Goal: Information Seeking & Learning: Find specific page/section

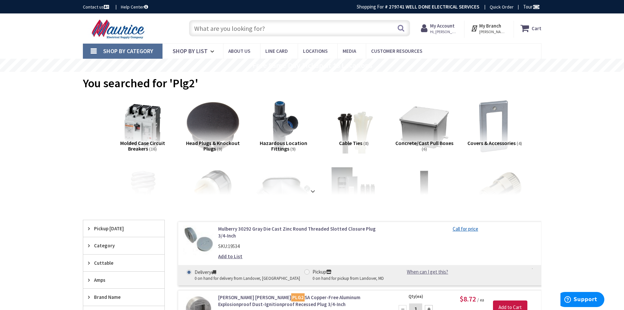
click at [241, 26] on input "text" at bounding box center [299, 28] width 221 height 16
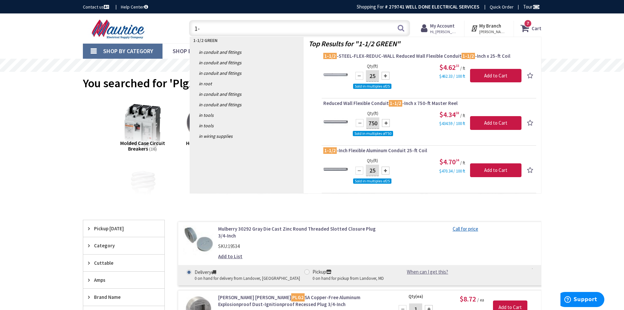
type input "1"
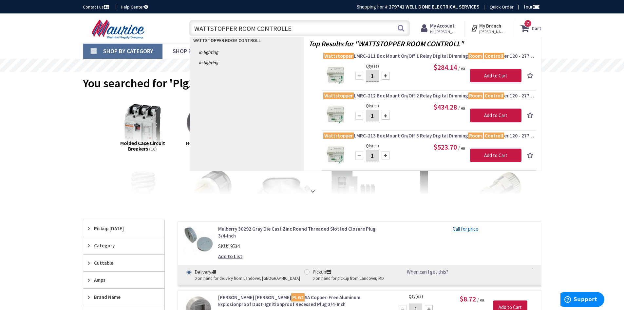
type input "WATTSTOPPER ROOM CONTROLLER"
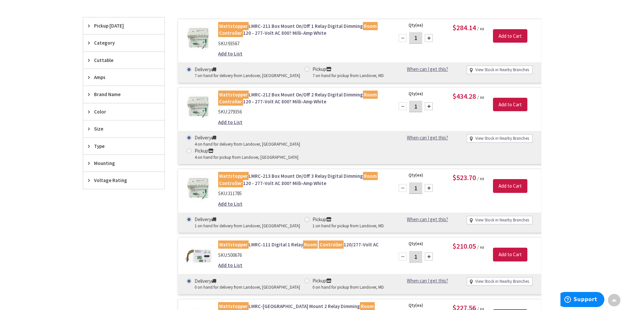
scroll to position [165, 0]
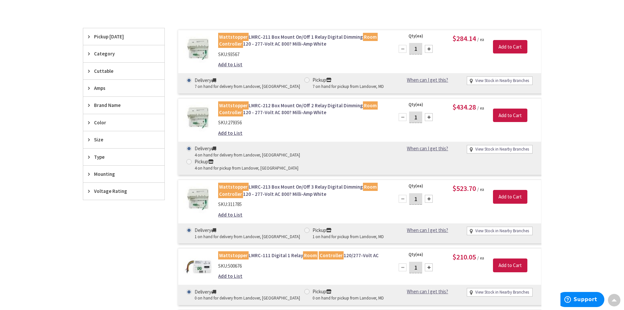
click at [101, 54] on span "Category" at bounding box center [120, 53] width 53 height 7
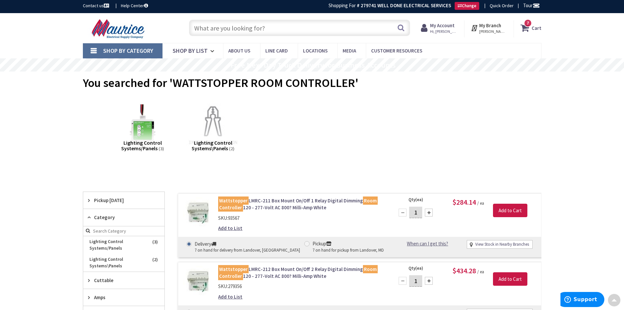
scroll to position [0, 0]
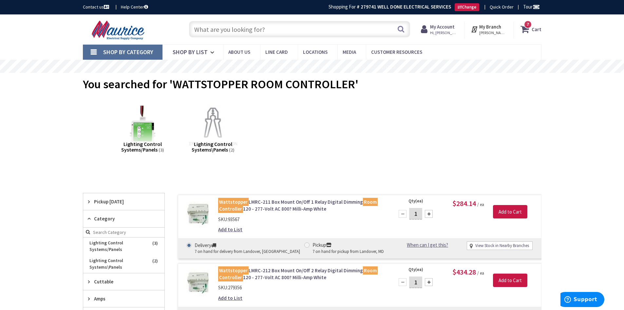
click at [199, 31] on input "text" at bounding box center [299, 29] width 221 height 16
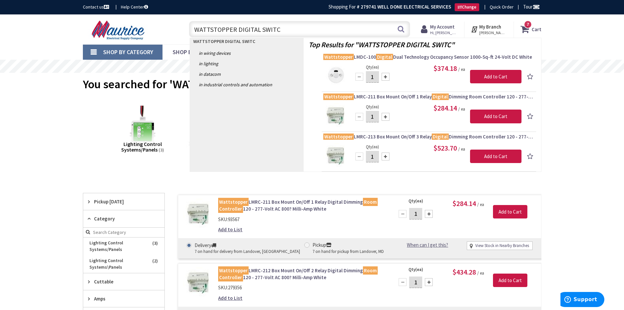
type input "WATTSTOPPER DIGITAL SWITCH"
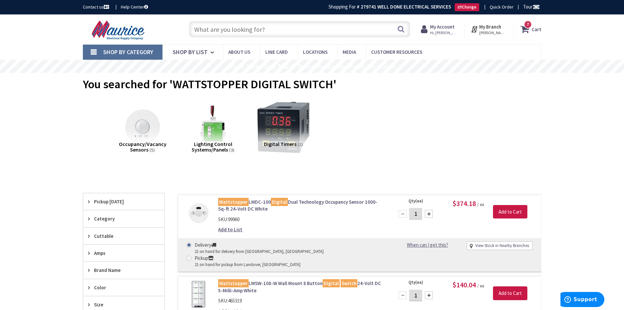
click at [236, 32] on input "text" at bounding box center [299, 29] width 221 height 16
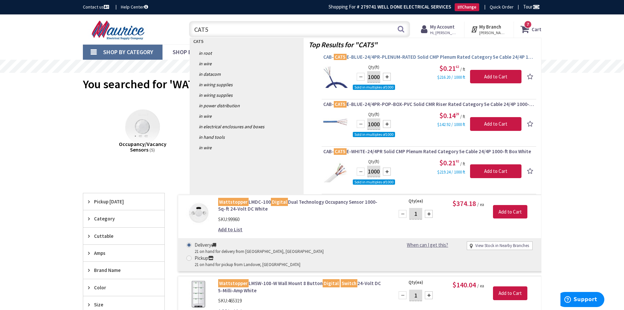
type input "CAT5"
click at [372, 61] on link "CAB- CAT5 E-BLUE-24/4PR-PLENUM-RATED Solid CMP Plenum Rated Category 5e Cable 2…" at bounding box center [429, 58] width 211 height 8
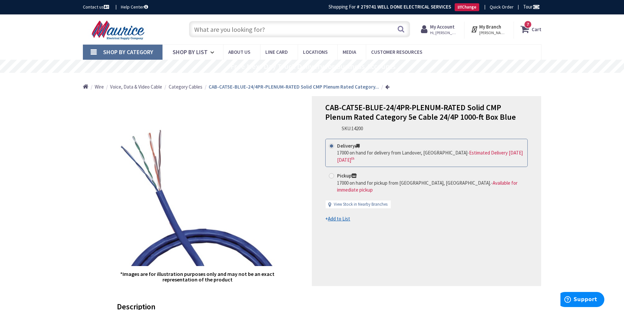
click at [207, 28] on input "text" at bounding box center [299, 29] width 221 height 16
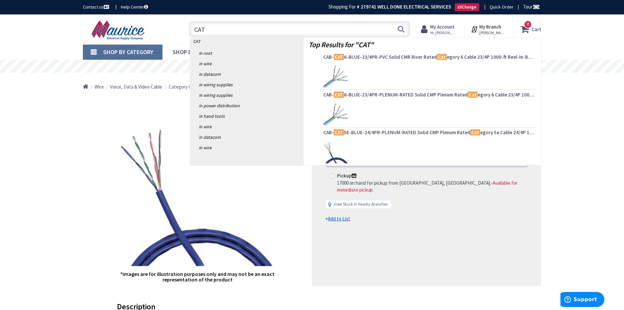
type input "CAT5"
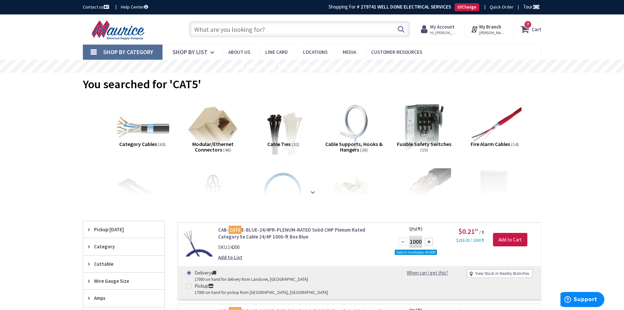
drag, startPoint x: 31, startPoint y: 182, endPoint x: 31, endPoint y: 189, distance: 7.2
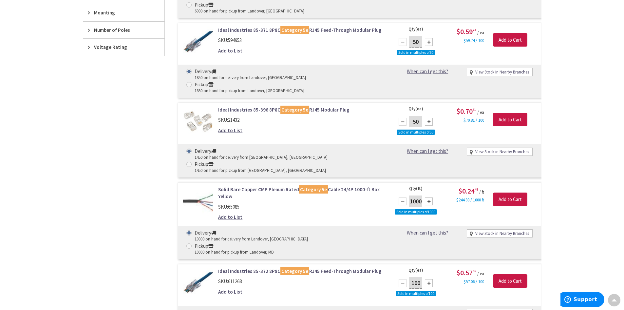
scroll to position [524, 0]
